Goal: Find contact information: Find contact information

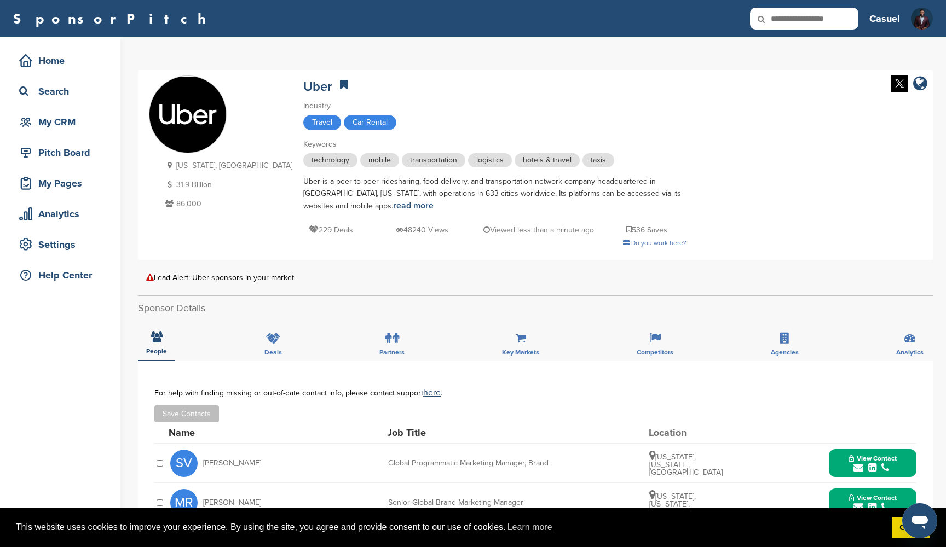
click at [68, 107] on div "Home Search My CRM" at bounding box center [60, 91] width 99 height 86
click at [66, 118] on div "My CRM" at bounding box center [62, 122] width 93 height 20
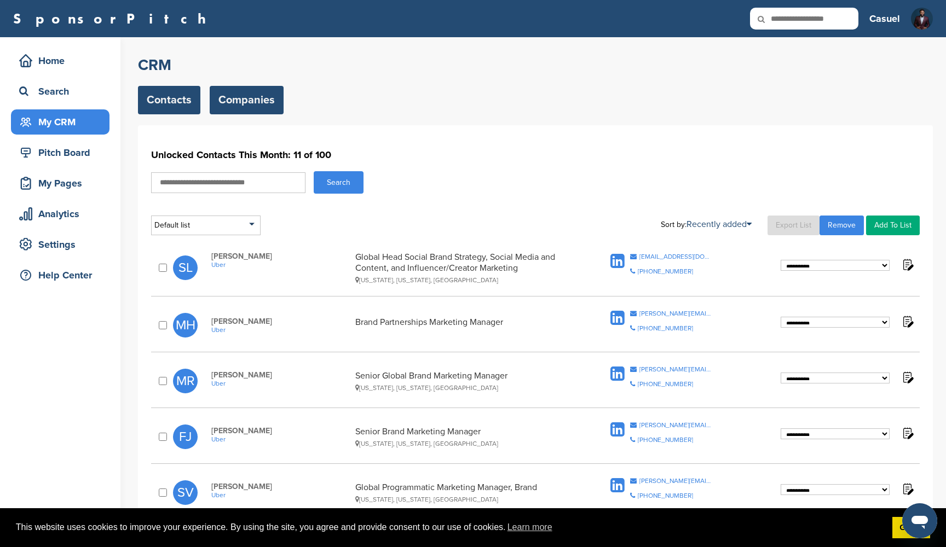
click at [240, 93] on link "Companies" at bounding box center [247, 100] width 74 height 28
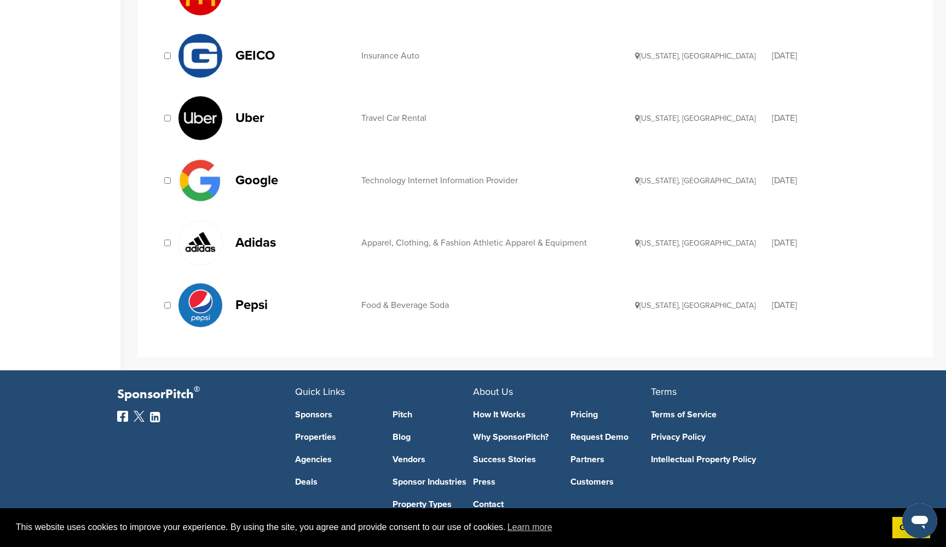
scroll to position [1036, 0]
click at [438, 181] on div "Technology Internet Information Provider" at bounding box center [498, 181] width 274 height 9
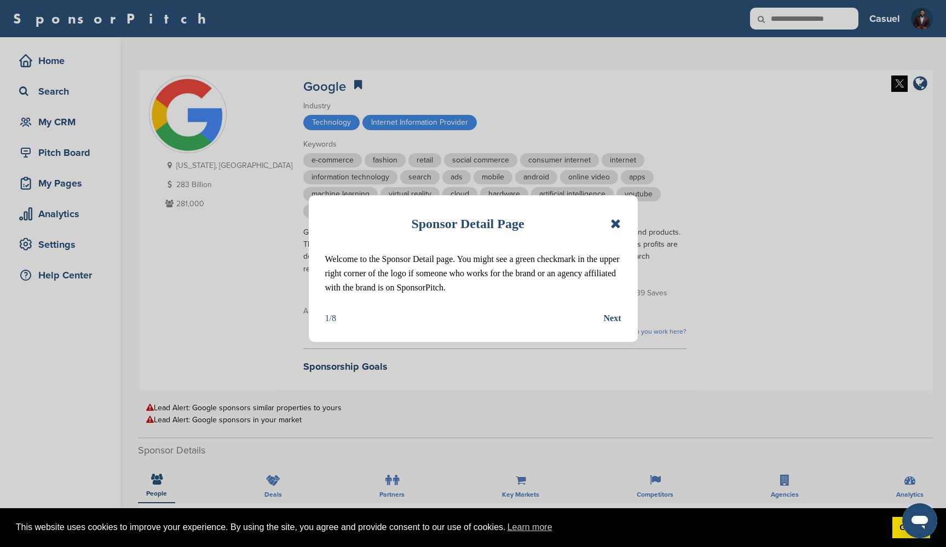
click at [615, 224] on icon at bounding box center [615, 223] width 10 height 13
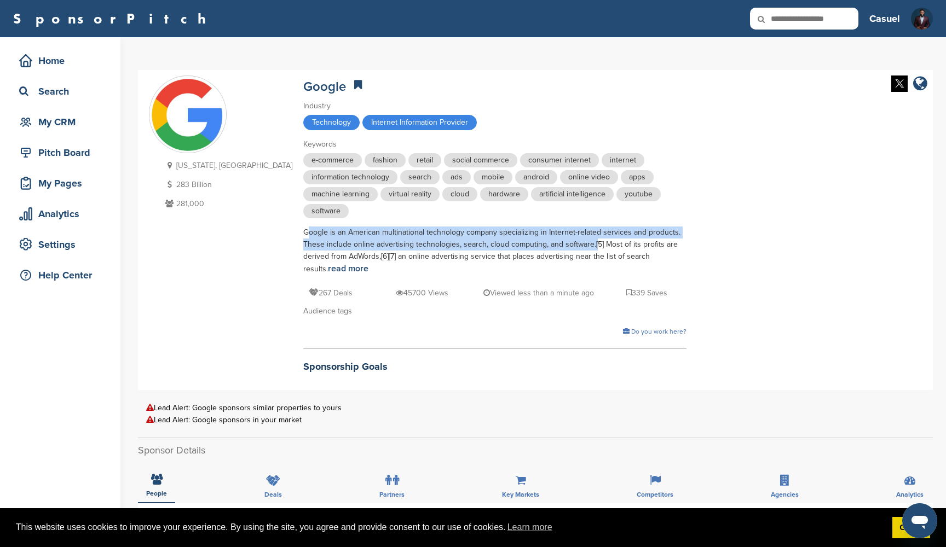
drag, startPoint x: 239, startPoint y: 233, endPoint x: 529, endPoint y: 247, distance: 289.9
click at [529, 247] on div "Google is an American multinational technology company specializing in Internet…" at bounding box center [494, 251] width 383 height 49
copy div "Google is an American multinational technology company specializing in Internet…"
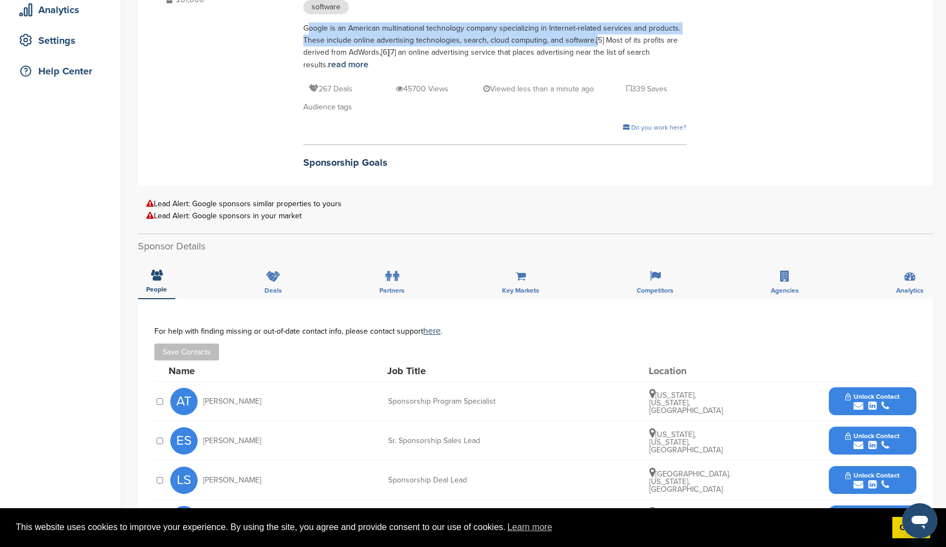
scroll to position [205, 0]
click at [858, 392] on span "Unlock Contact" at bounding box center [872, 396] width 54 height 8
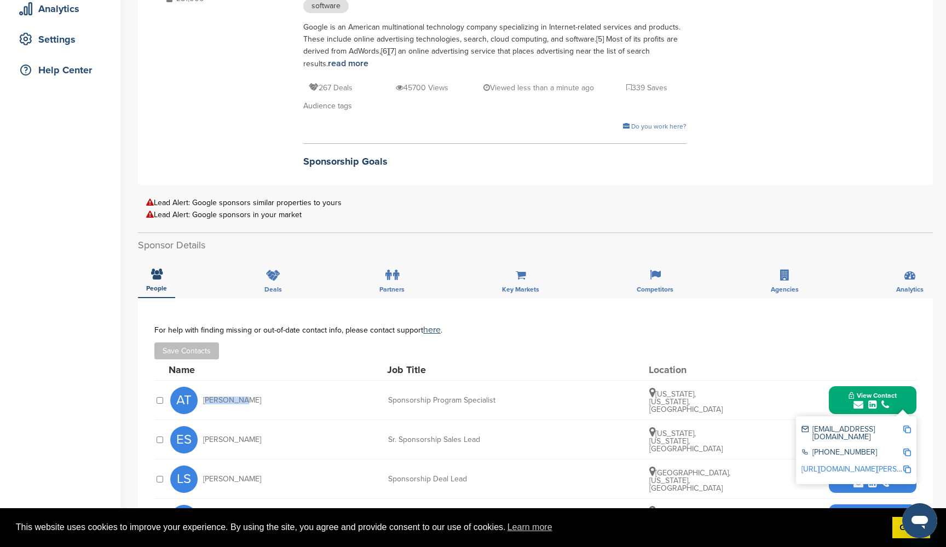
drag, startPoint x: 240, startPoint y: 396, endPoint x: 203, endPoint y: 401, distance: 37.0
click at [203, 401] on div "AT Angela Tu" at bounding box center [230, 400] width 120 height 27
copy span "Angela Tu"
click at [908, 426] on img at bounding box center [907, 430] width 8 height 8
copy span "Angela Tu"
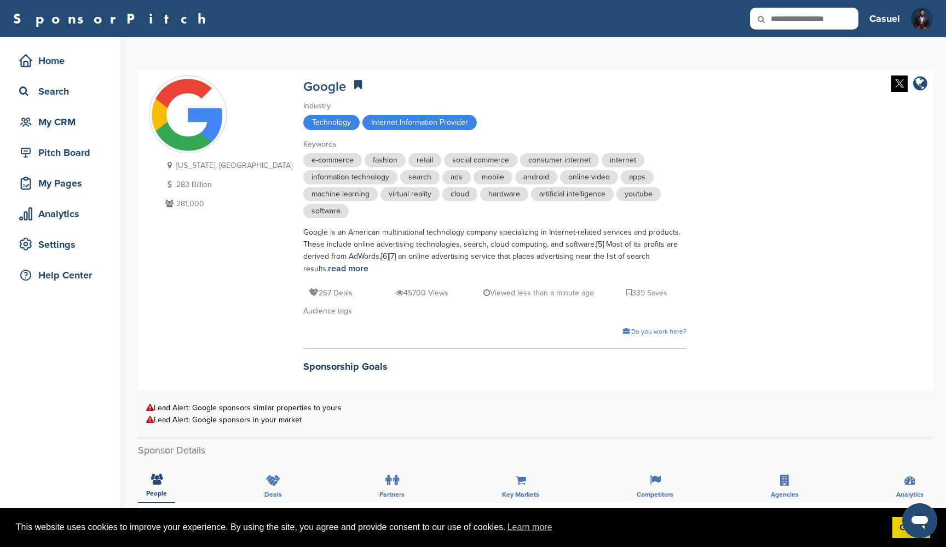
scroll to position [0, 0]
click at [68, 124] on div "My CRM" at bounding box center [62, 122] width 93 height 20
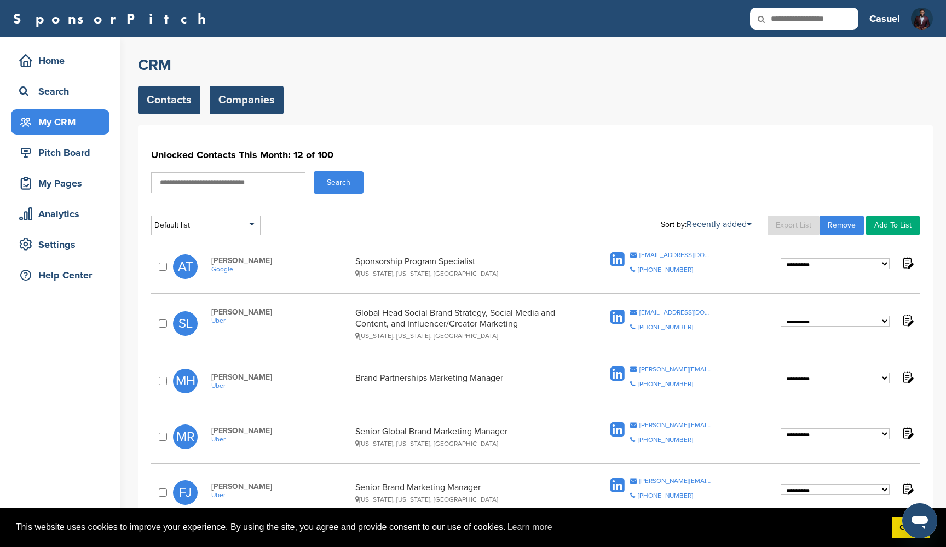
click at [253, 101] on link "Companies" at bounding box center [247, 100] width 74 height 28
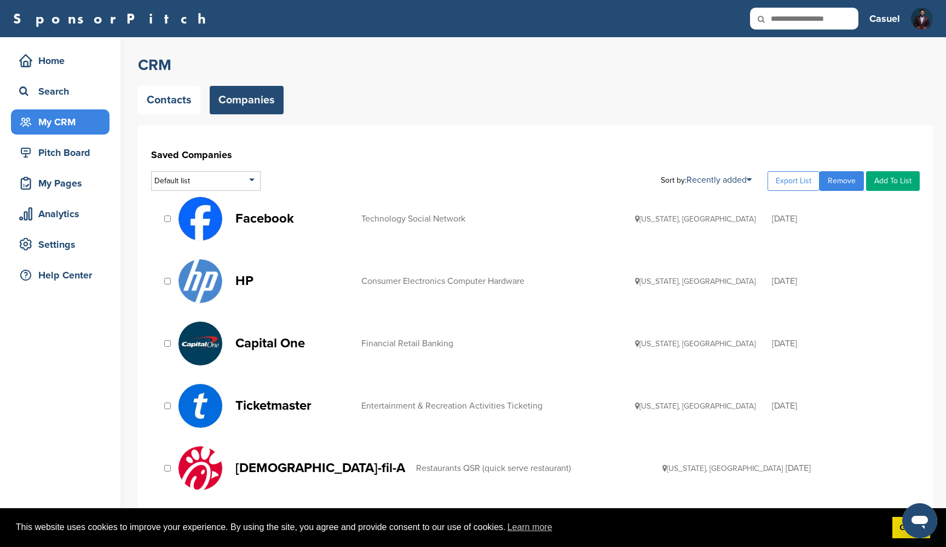
click at [276, 217] on p "Facebook" at bounding box center [292, 219] width 115 height 14
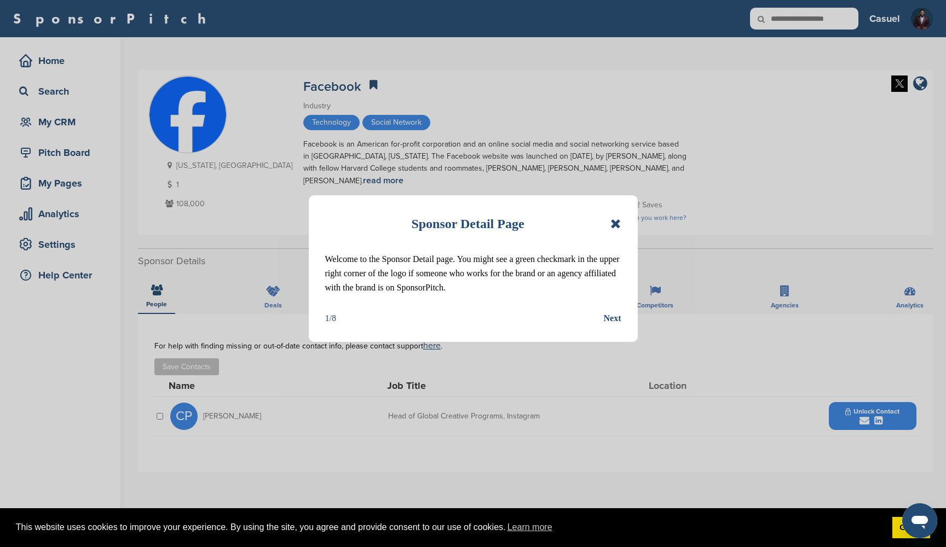
click at [614, 226] on icon at bounding box center [615, 223] width 10 height 13
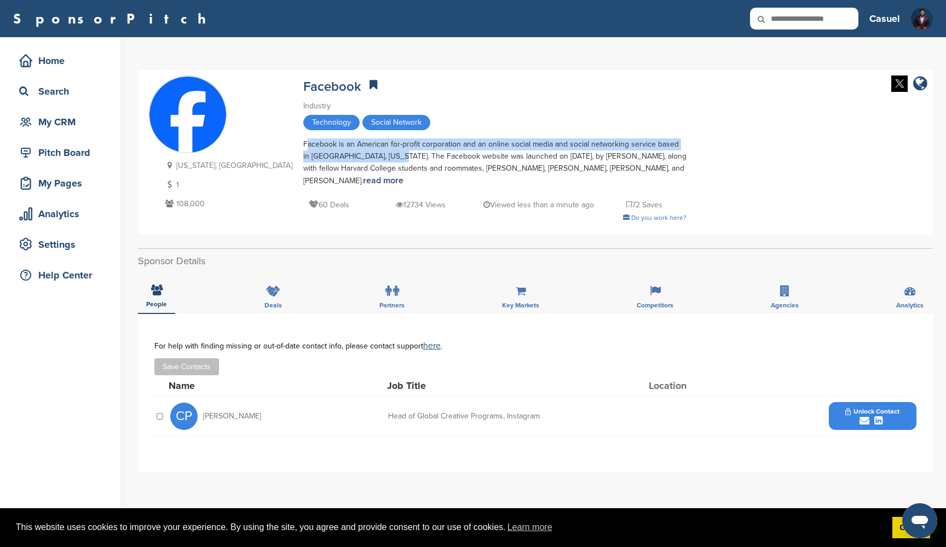
drag, startPoint x: 240, startPoint y: 146, endPoint x: 314, endPoint y: 155, distance: 74.5
copy div "Facebook is an American for-profit corporation and an online social media and s…"
drag, startPoint x: 253, startPoint y: 417, endPoint x: 203, endPoint y: 419, distance: 49.8
click at [203, 419] on div "CP [PERSON_NAME]" at bounding box center [230, 416] width 120 height 27
copy span "[PERSON_NAME]"
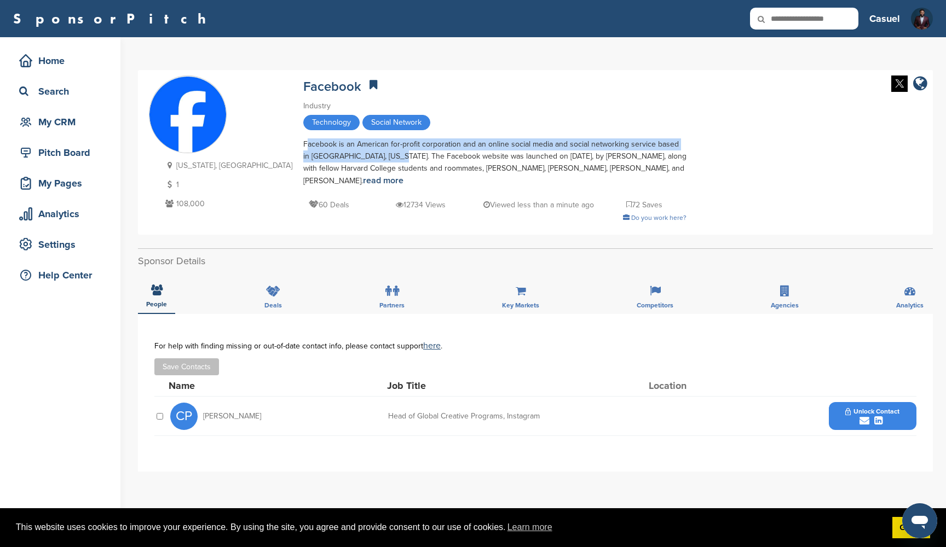
click at [898, 407] on button "Unlock Contact" at bounding box center [872, 416] width 80 height 33
click at [909, 447] on img at bounding box center [907, 446] width 8 height 8
copy span "[PERSON_NAME]"
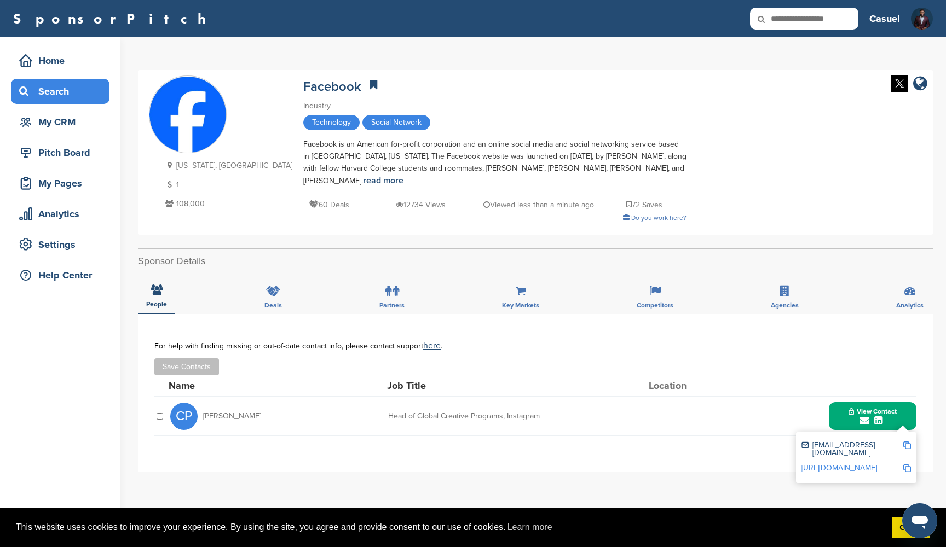
click at [61, 83] on div "Search" at bounding box center [62, 92] width 93 height 20
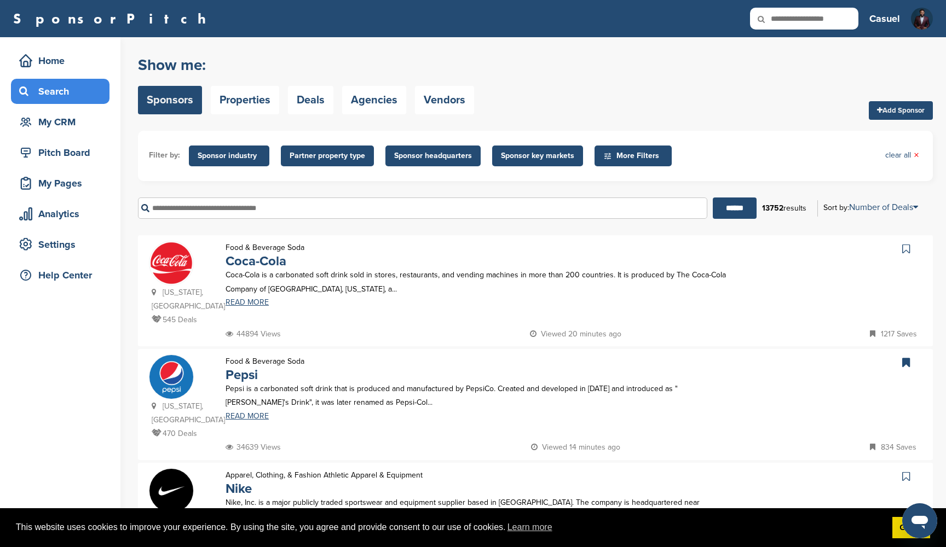
click at [301, 208] on input "text" at bounding box center [422, 208] width 569 height 21
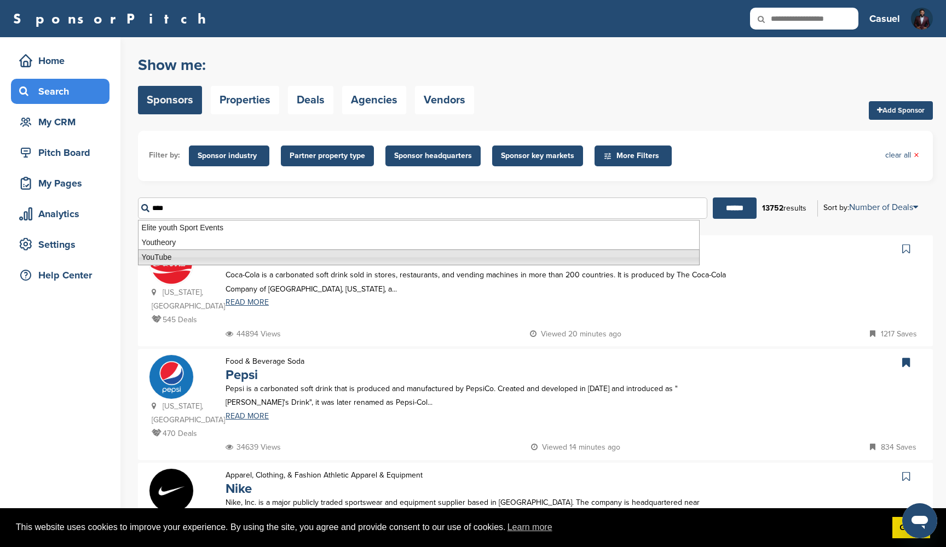
drag, startPoint x: 301, startPoint y: 208, endPoint x: 175, endPoint y: 260, distance: 135.7
click at [175, 260] on li "YouTube" at bounding box center [419, 258] width 562 height 16
type input "*******"
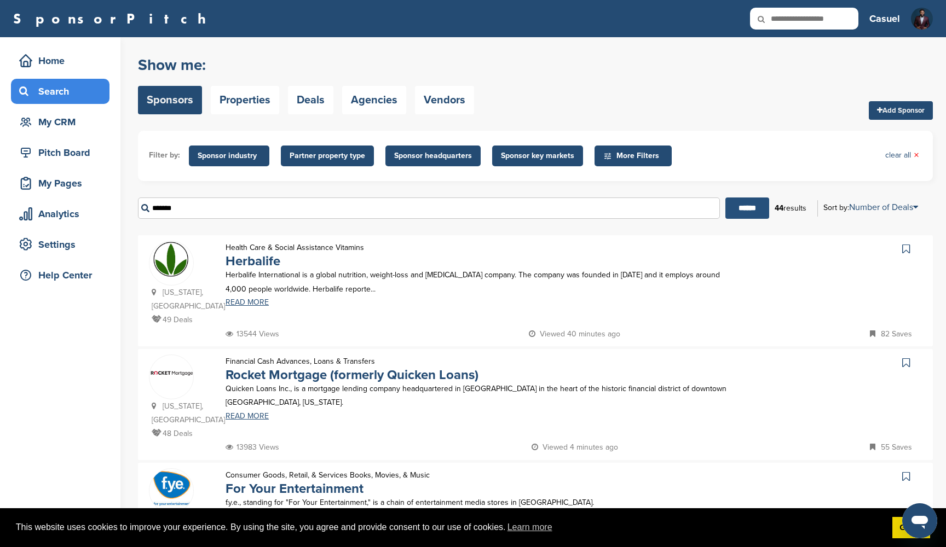
click at [753, 210] on input "******" at bounding box center [747, 208] width 44 height 21
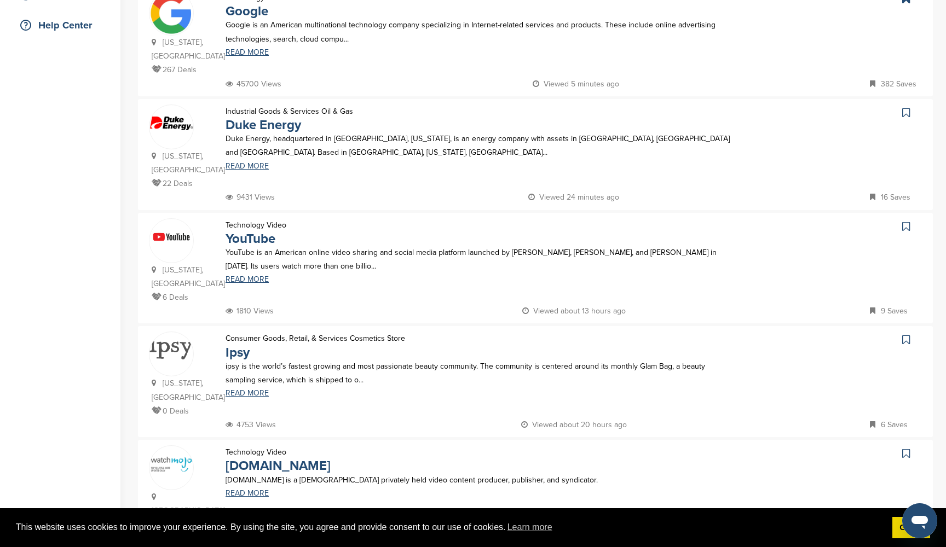
scroll to position [251, 0]
click at [269, 239] on link "YouTube" at bounding box center [251, 238] width 50 height 16
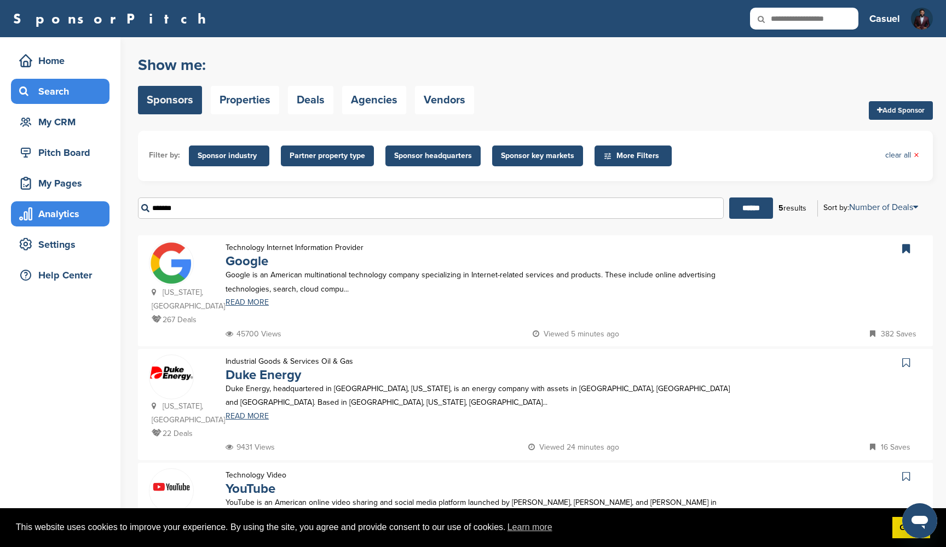
scroll to position [0, 0]
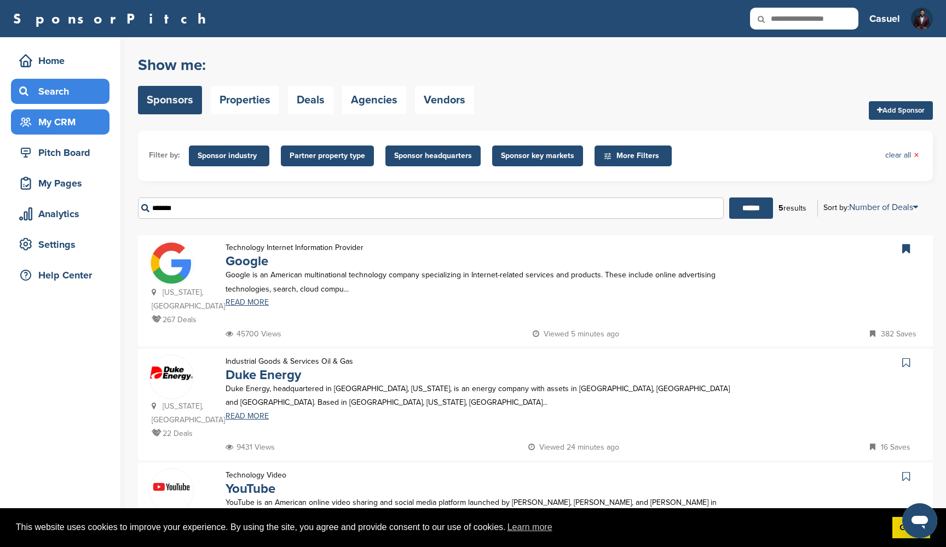
click at [71, 113] on div "My CRM" at bounding box center [62, 122] width 93 height 20
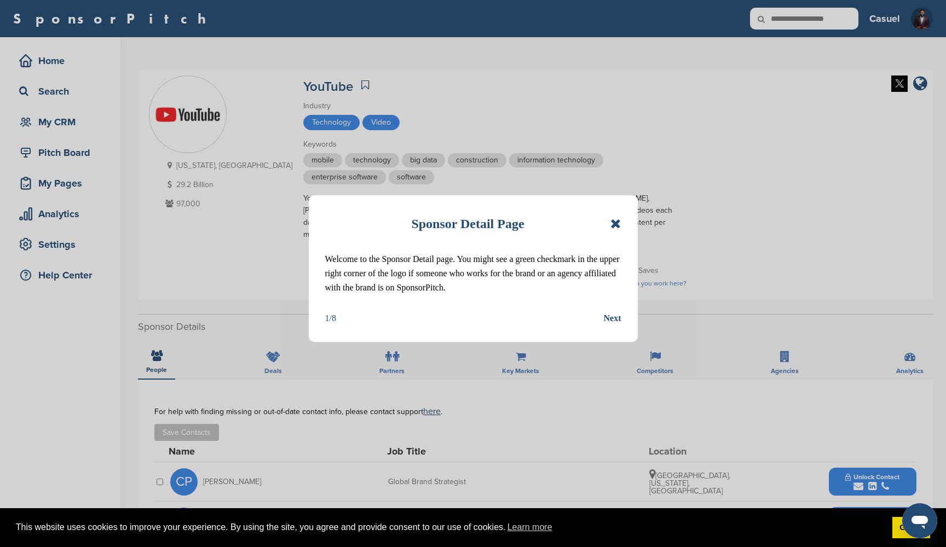
click at [614, 226] on icon at bounding box center [615, 223] width 10 height 13
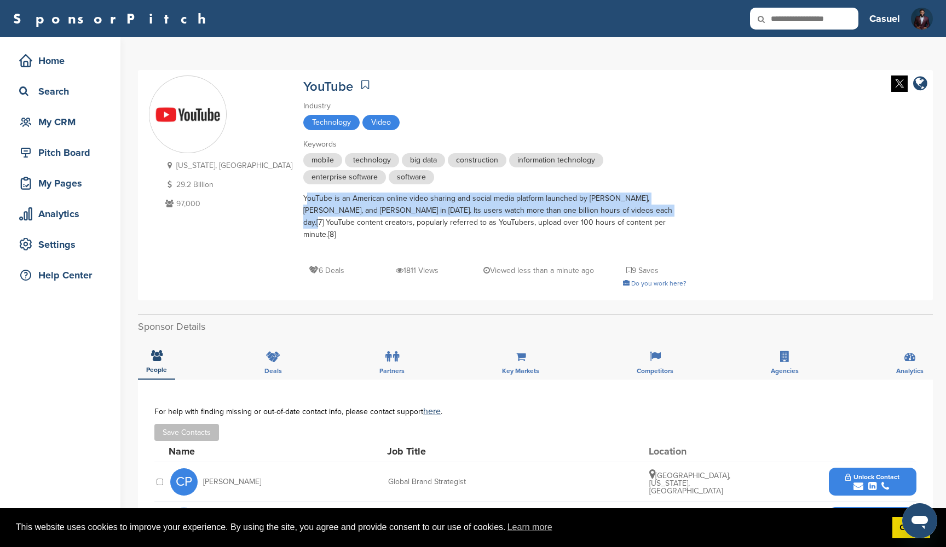
drag, startPoint x: 241, startPoint y: 196, endPoint x: 570, endPoint y: 212, distance: 329.9
click at [570, 212] on div "YouTube is an American online video sharing and social media platform launched …" at bounding box center [494, 223] width 383 height 60
copy div "YouTube is an American online video sharing and social media platform launched …"
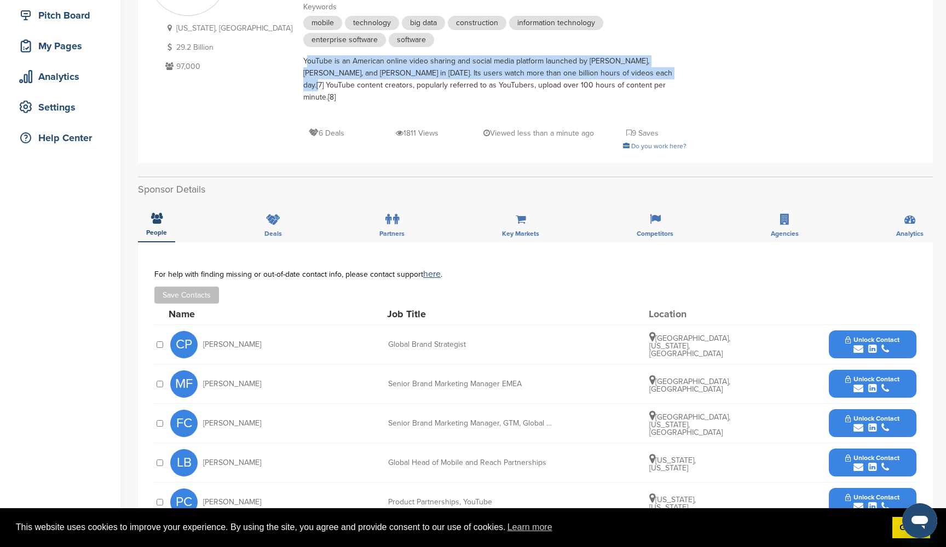
scroll to position [139, 0]
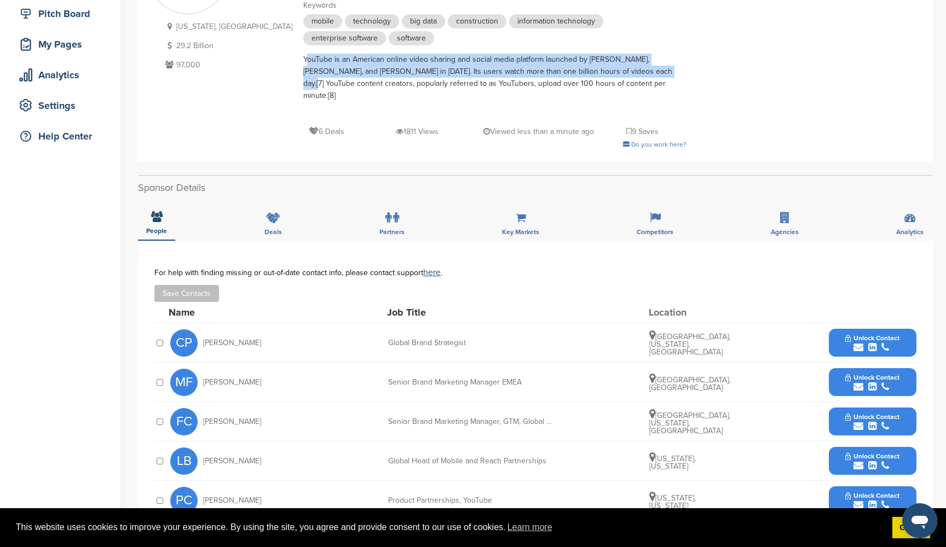
click at [883, 334] on span "Unlock Contact" at bounding box center [872, 338] width 54 height 8
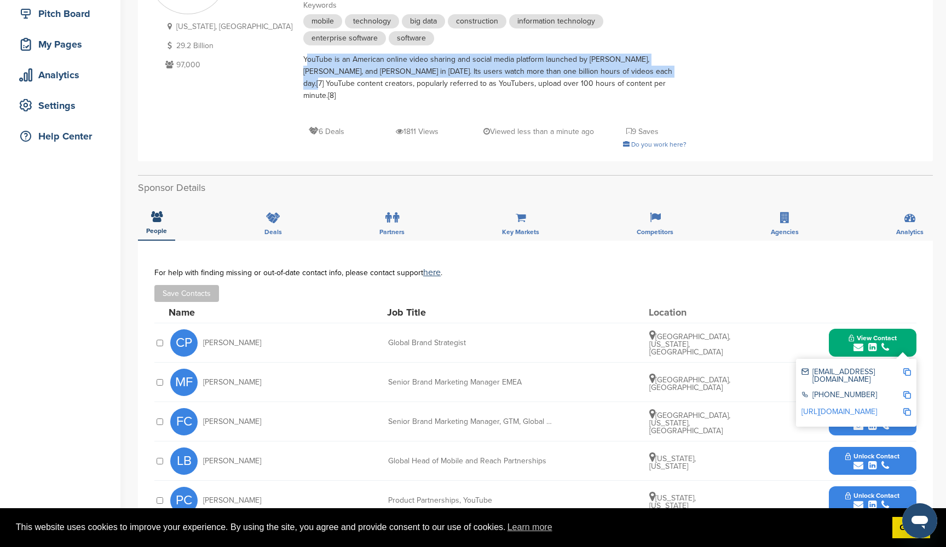
scroll to position [138, 0]
drag, startPoint x: 253, startPoint y: 330, endPoint x: 203, endPoint y: 332, distance: 49.9
click at [203, 332] on div "CP Christina Pabst" at bounding box center [230, 343] width 120 height 27
copy span "Christina Pabst"
click at [906, 369] on img at bounding box center [907, 373] width 8 height 8
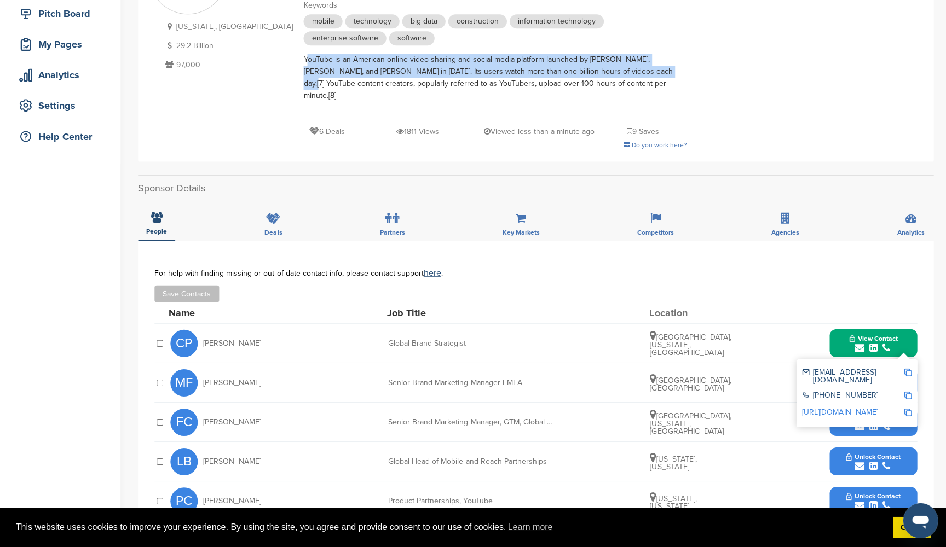
copy span "Christina Pabst"
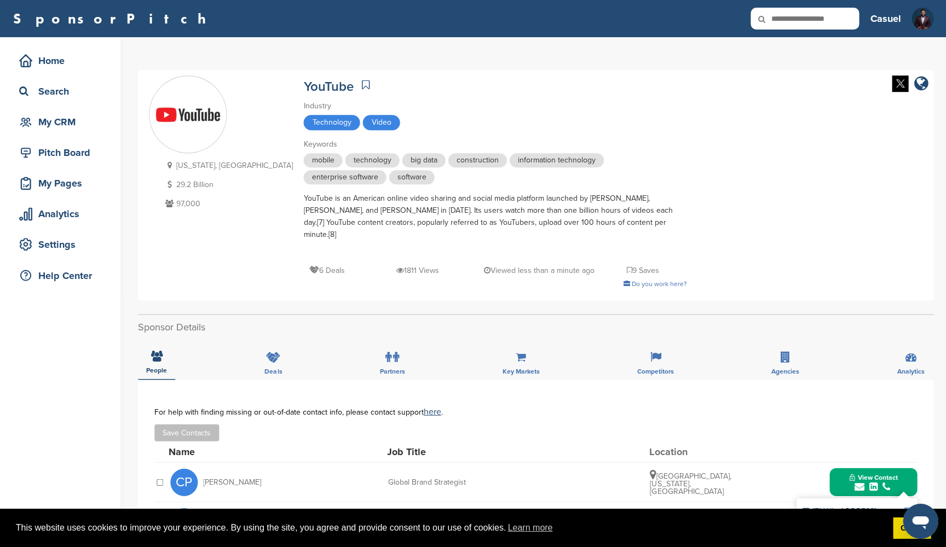
scroll to position [0, 0]
click at [82, 100] on div "Search" at bounding box center [62, 92] width 93 height 20
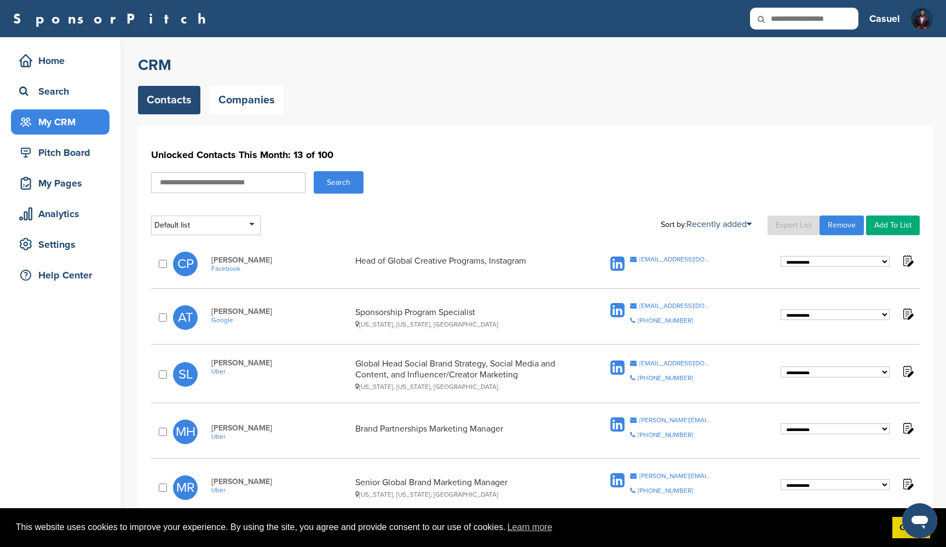
click at [223, 267] on span "Facebook" at bounding box center [280, 269] width 139 height 8
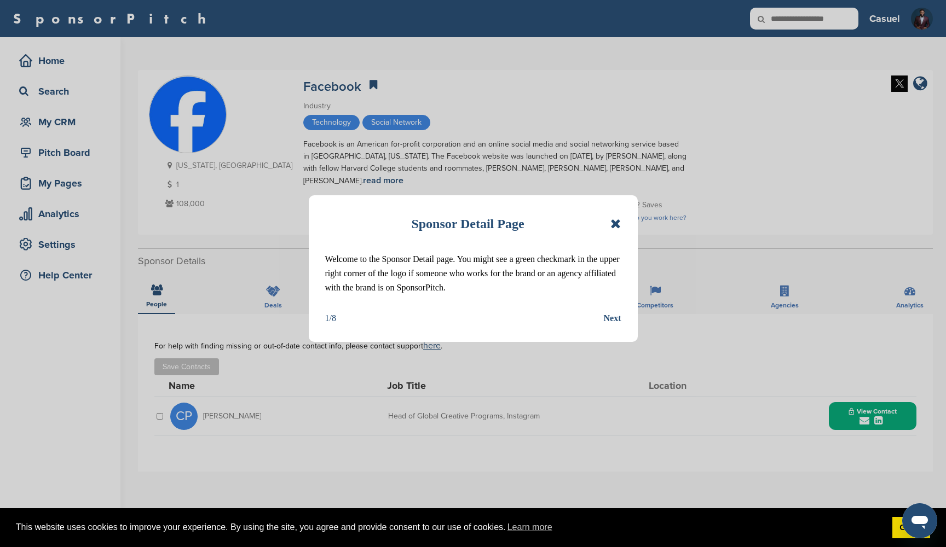
click at [611, 223] on icon at bounding box center [615, 223] width 10 height 13
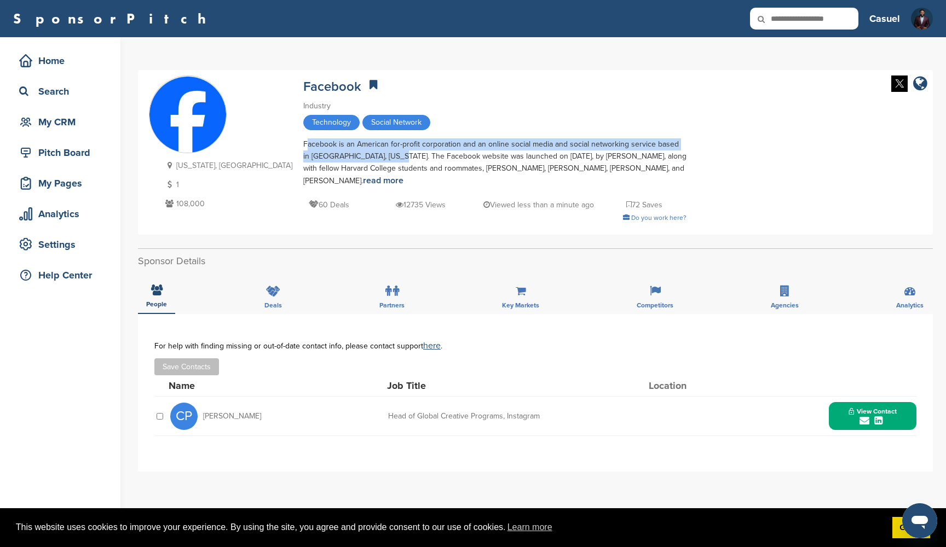
drag, startPoint x: 240, startPoint y: 145, endPoint x: 315, endPoint y: 152, distance: 74.8
copy div "Facebook is an American for-profit corporation and an online social media and s…"
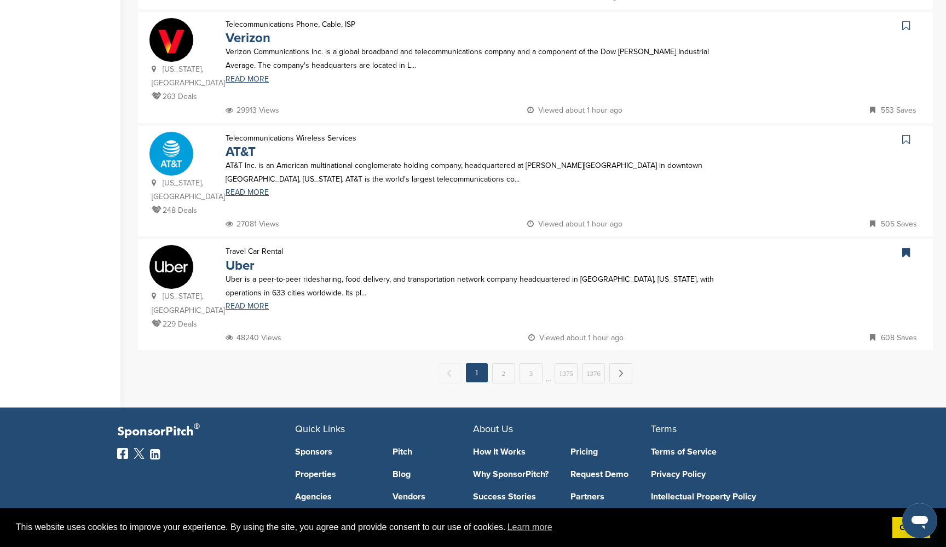
scroll to position [1020, 0]
click at [501, 363] on link "2" at bounding box center [503, 373] width 23 height 20
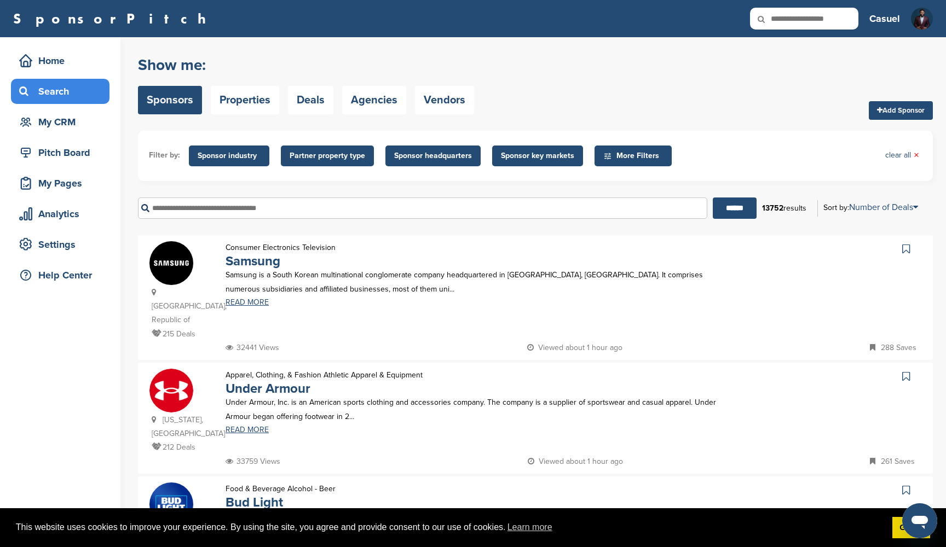
scroll to position [0, 0]
click at [289, 216] on input "text" at bounding box center [422, 208] width 569 height 21
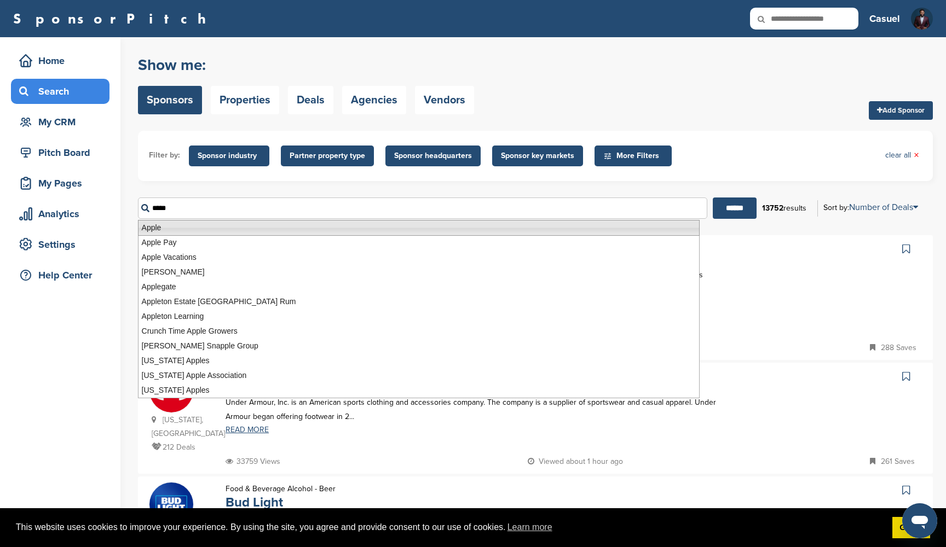
click at [253, 232] on li "Apple" at bounding box center [419, 228] width 562 height 16
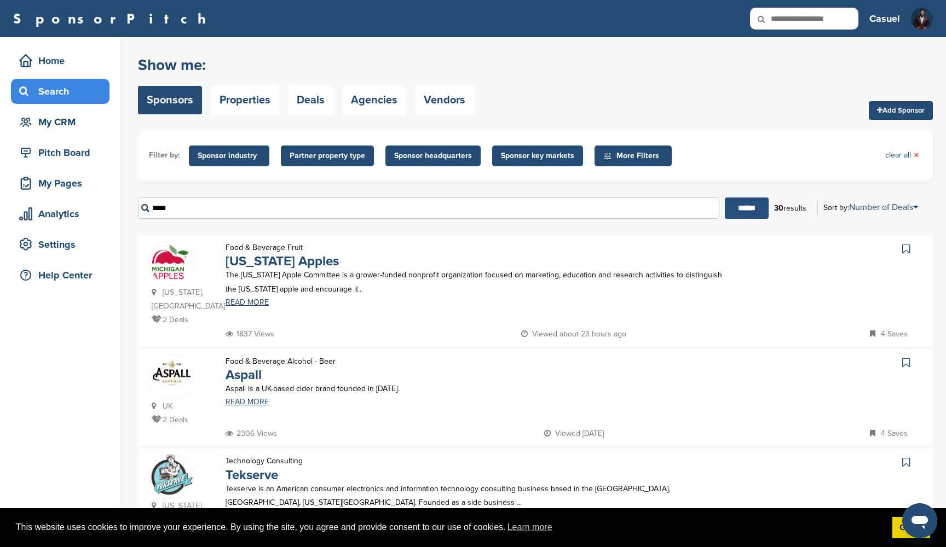
type input "*****"
click at [740, 204] on input "******" at bounding box center [747, 208] width 44 height 21
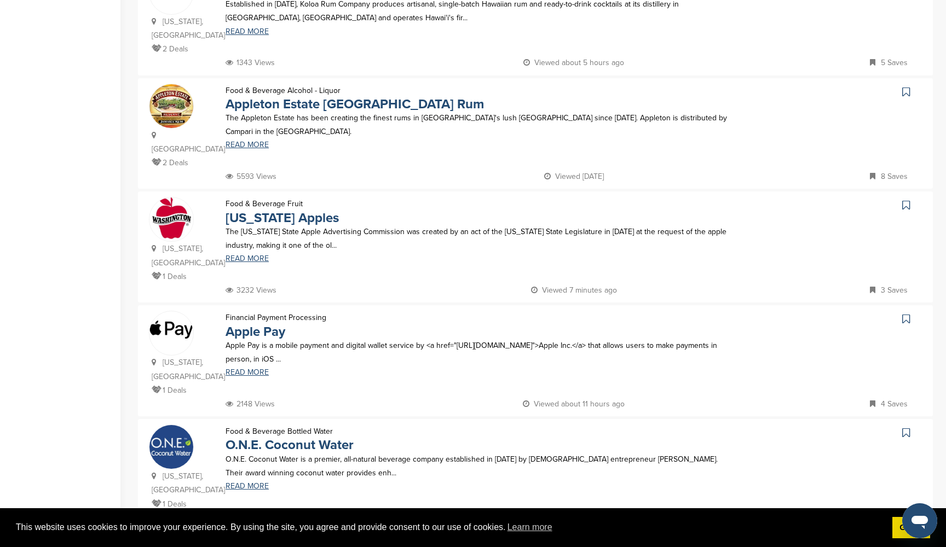
scroll to position [832, 0]
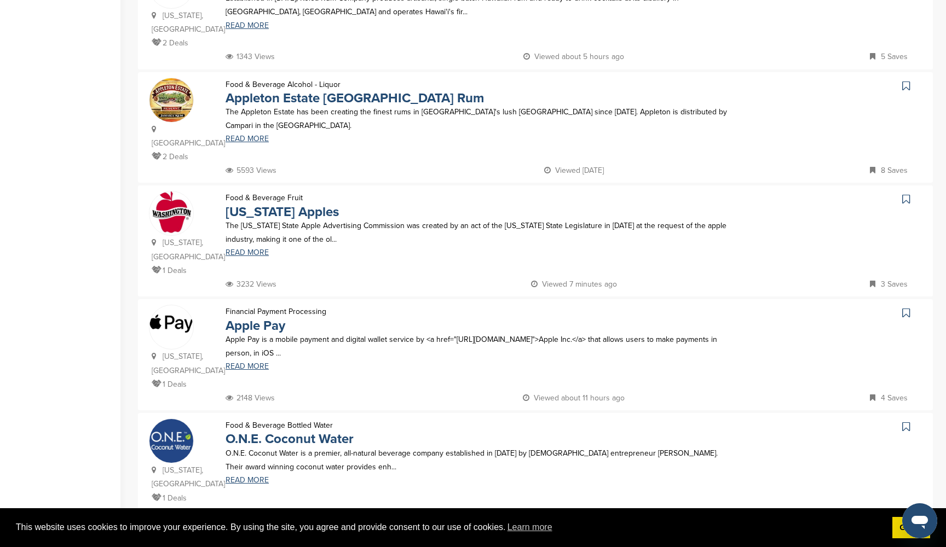
click at [905, 308] on icon at bounding box center [906, 313] width 8 height 11
click at [263, 318] on link "Apple Pay" at bounding box center [256, 326] width 60 height 16
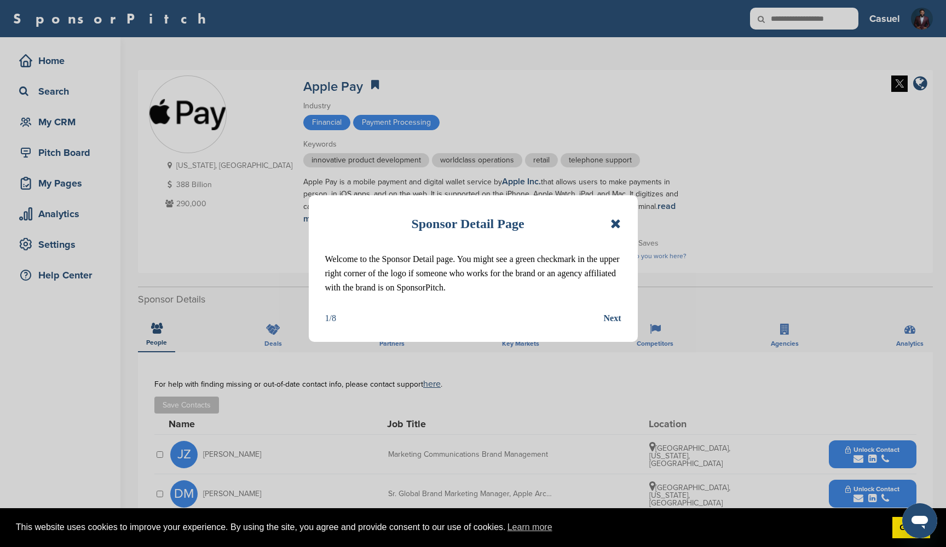
click at [616, 221] on icon at bounding box center [615, 223] width 10 height 13
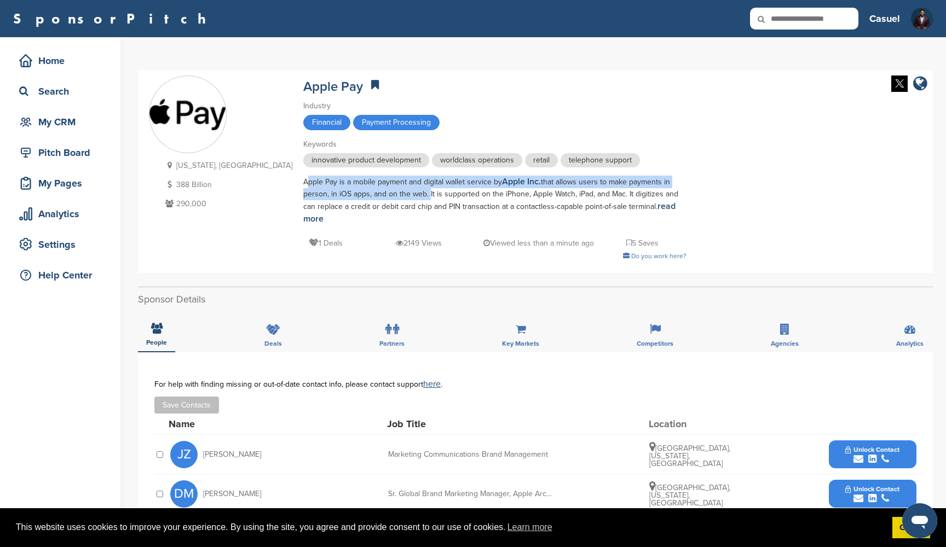
drag, startPoint x: 241, startPoint y: 184, endPoint x: 362, endPoint y: 194, distance: 121.9
click at [362, 194] on div "Apple Pay is a mobile payment and digital wallet service by Apple Inc. that all…" at bounding box center [494, 201] width 383 height 50
copy div "Apple Pay is a mobile payment and digital wallet service by Apple Inc. that all…"
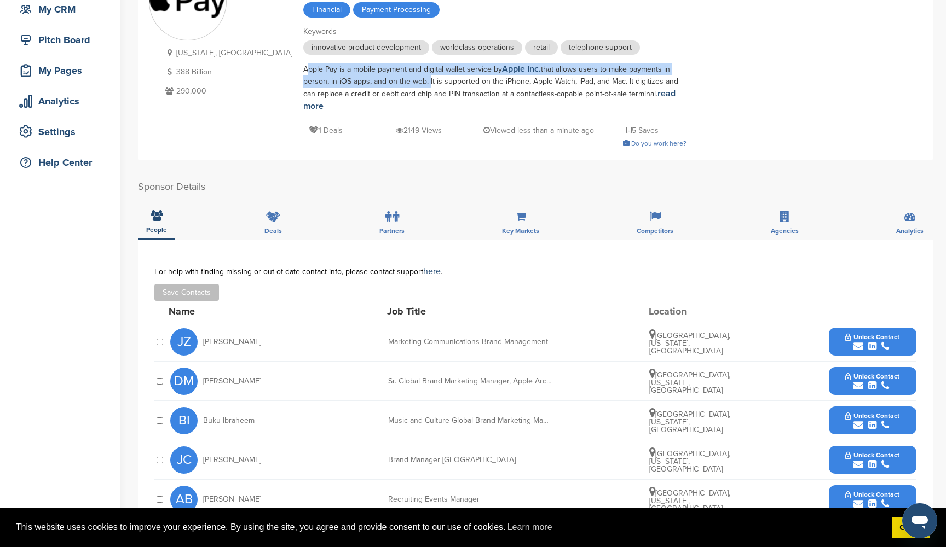
scroll to position [116, 0]
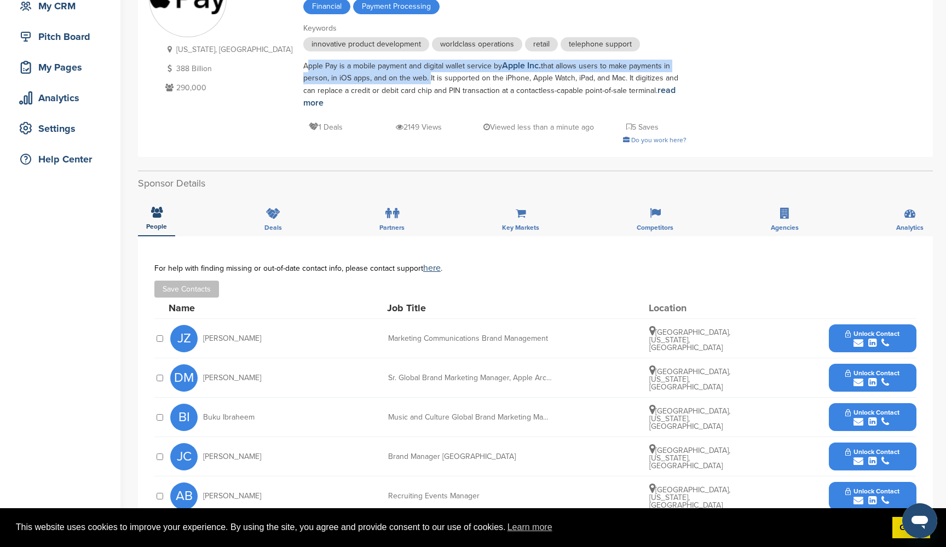
click at [860, 331] on span "Unlock Contact" at bounding box center [872, 334] width 54 height 8
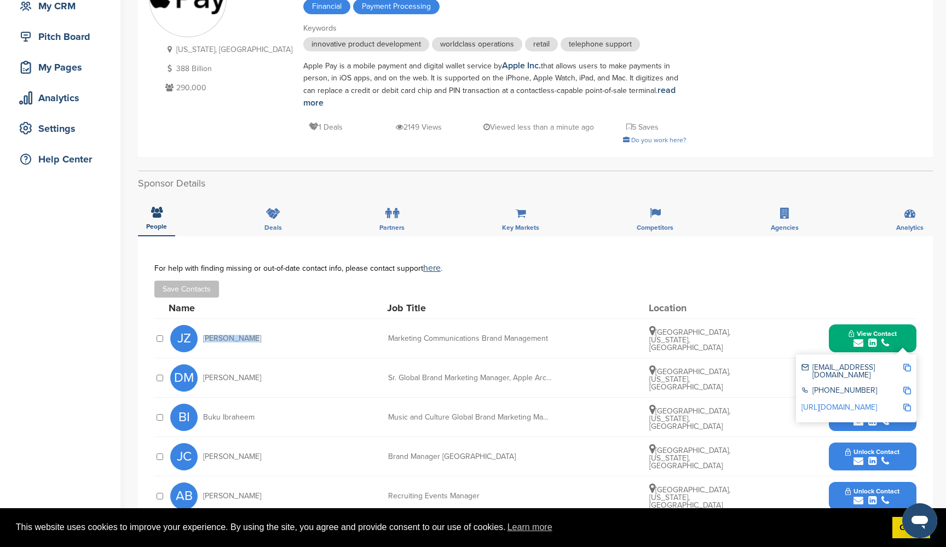
drag, startPoint x: 242, startPoint y: 338, endPoint x: 203, endPoint y: 339, distance: 39.4
click at [203, 339] on div "JZ [PERSON_NAME]" at bounding box center [230, 338] width 120 height 27
copy span "[PERSON_NAME]"
click at [907, 369] on img at bounding box center [907, 368] width 8 height 8
copy span "[PERSON_NAME]"
